Goal: Check status

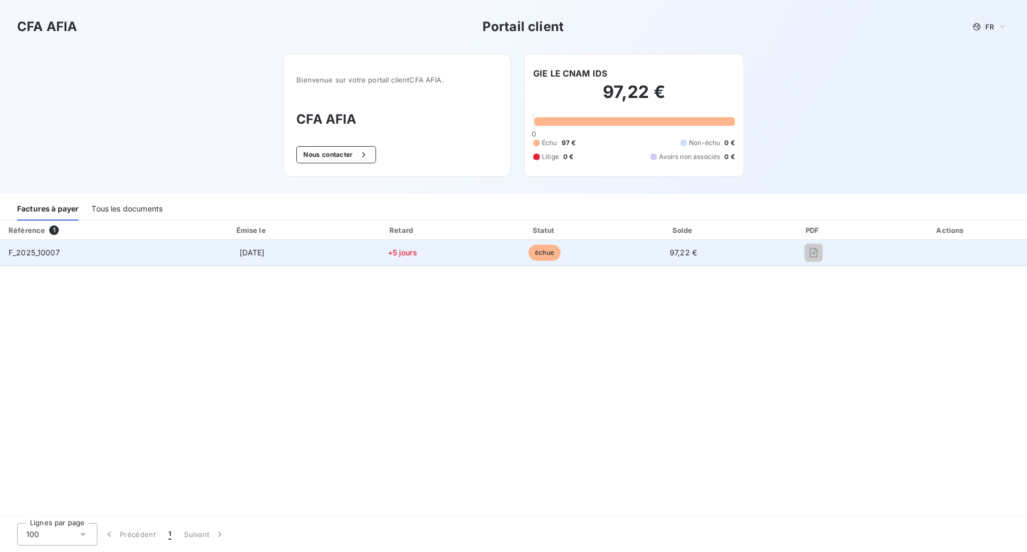
click at [16, 251] on span "F_2025_10007" at bounding box center [34, 252] width 51 height 9
click at [30, 248] on span "F_2025_10007" at bounding box center [34, 252] width 51 height 9
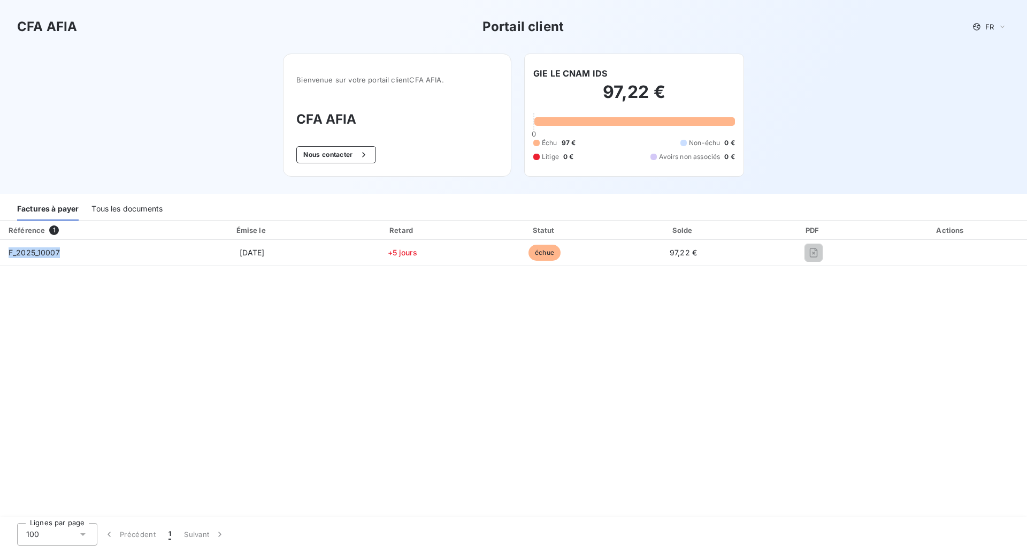
click at [123, 207] on div "Tous les documents" at bounding box center [126, 209] width 71 height 22
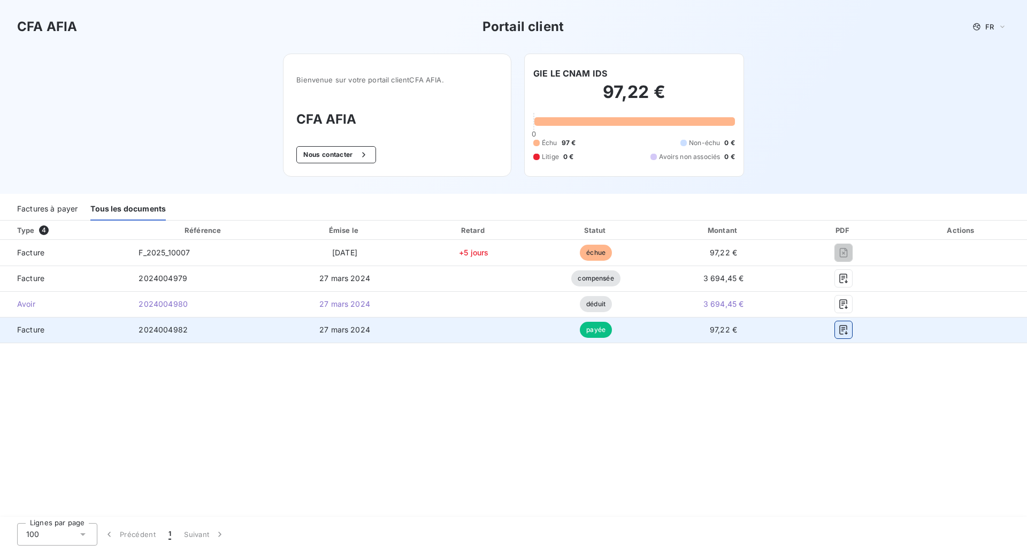
click at [844, 332] on icon "button" at bounding box center [843, 329] width 11 height 11
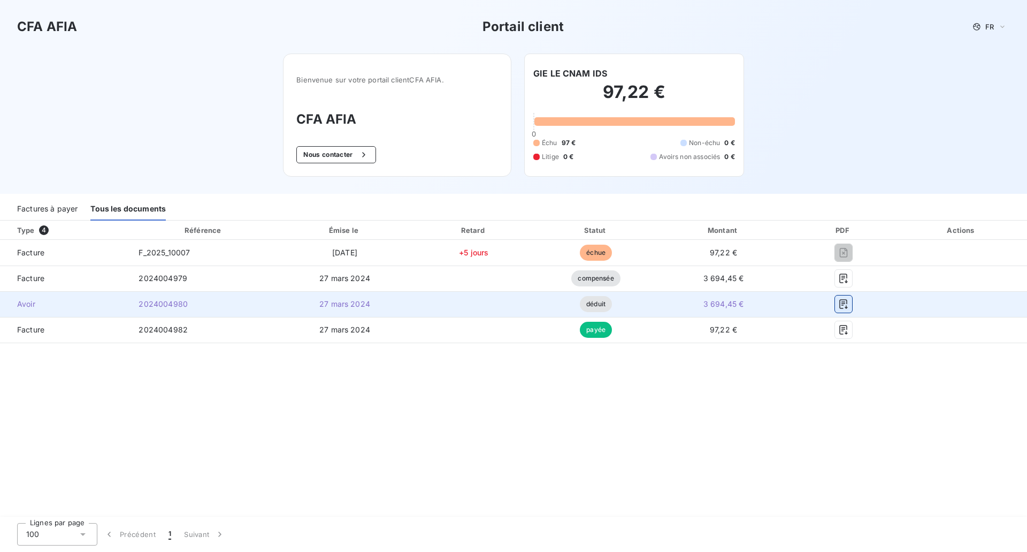
click at [841, 304] on icon "button" at bounding box center [843, 304] width 11 height 11
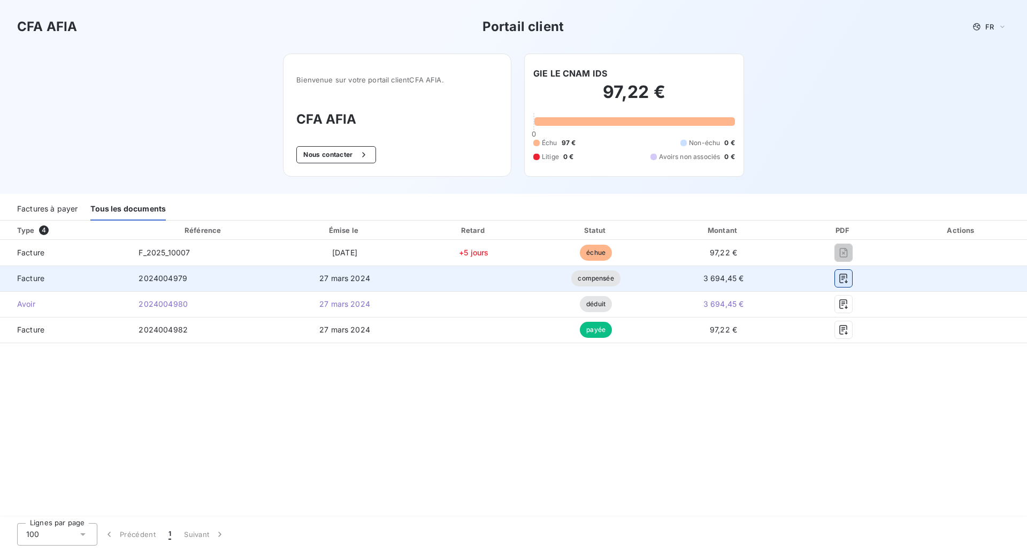
click at [841, 281] on icon "button" at bounding box center [843, 278] width 11 height 11
